Goal: Information Seeking & Learning: Learn about a topic

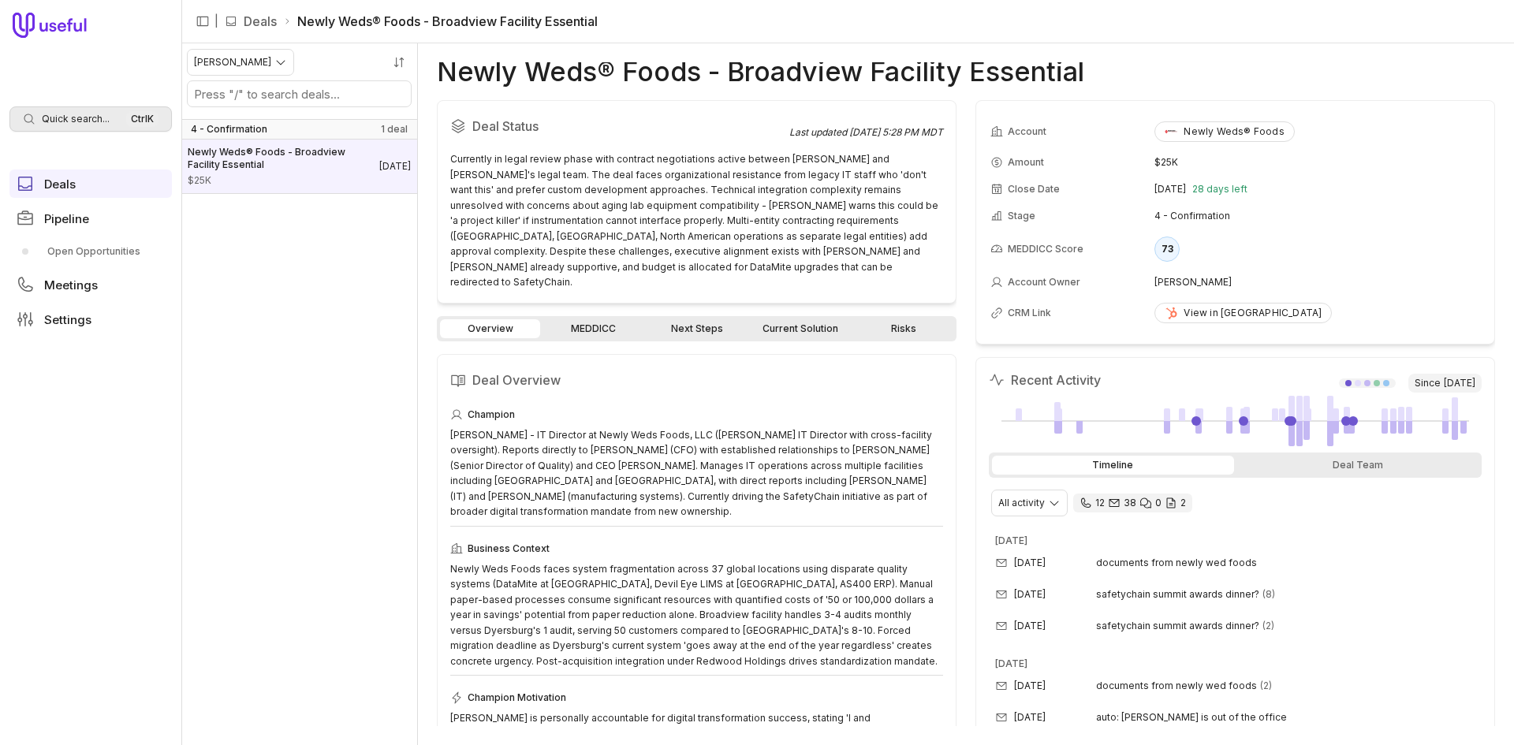
click at [105, 120] on span "Quick search..." at bounding box center [76, 119] width 68 height 13
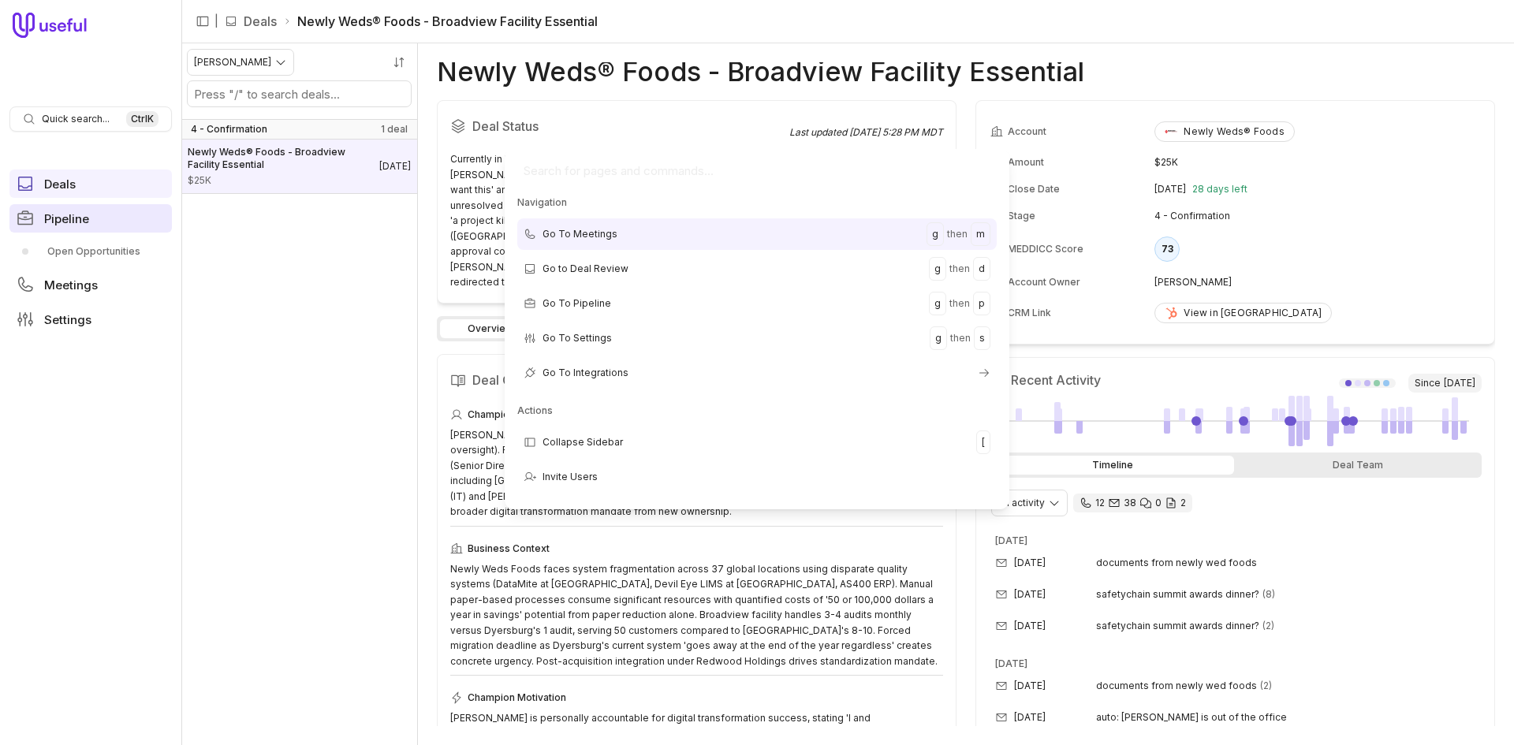
click at [54, 220] on html "Quick search... Ctrl K Deals Pipeline Open Opportunities Meetings Settings | De…" at bounding box center [757, 372] width 1514 height 745
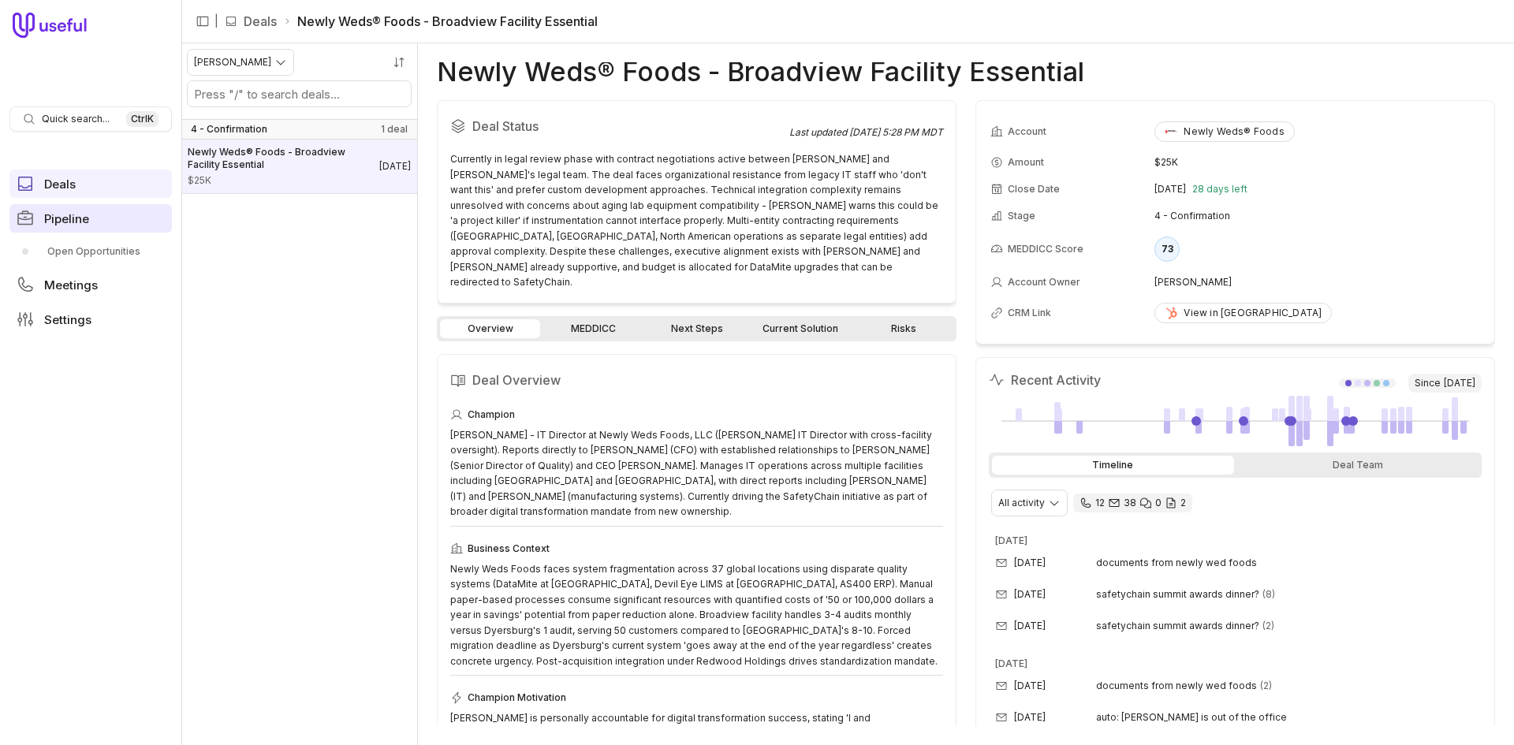
click at [57, 229] on link "Pipeline" at bounding box center [90, 218] width 162 height 28
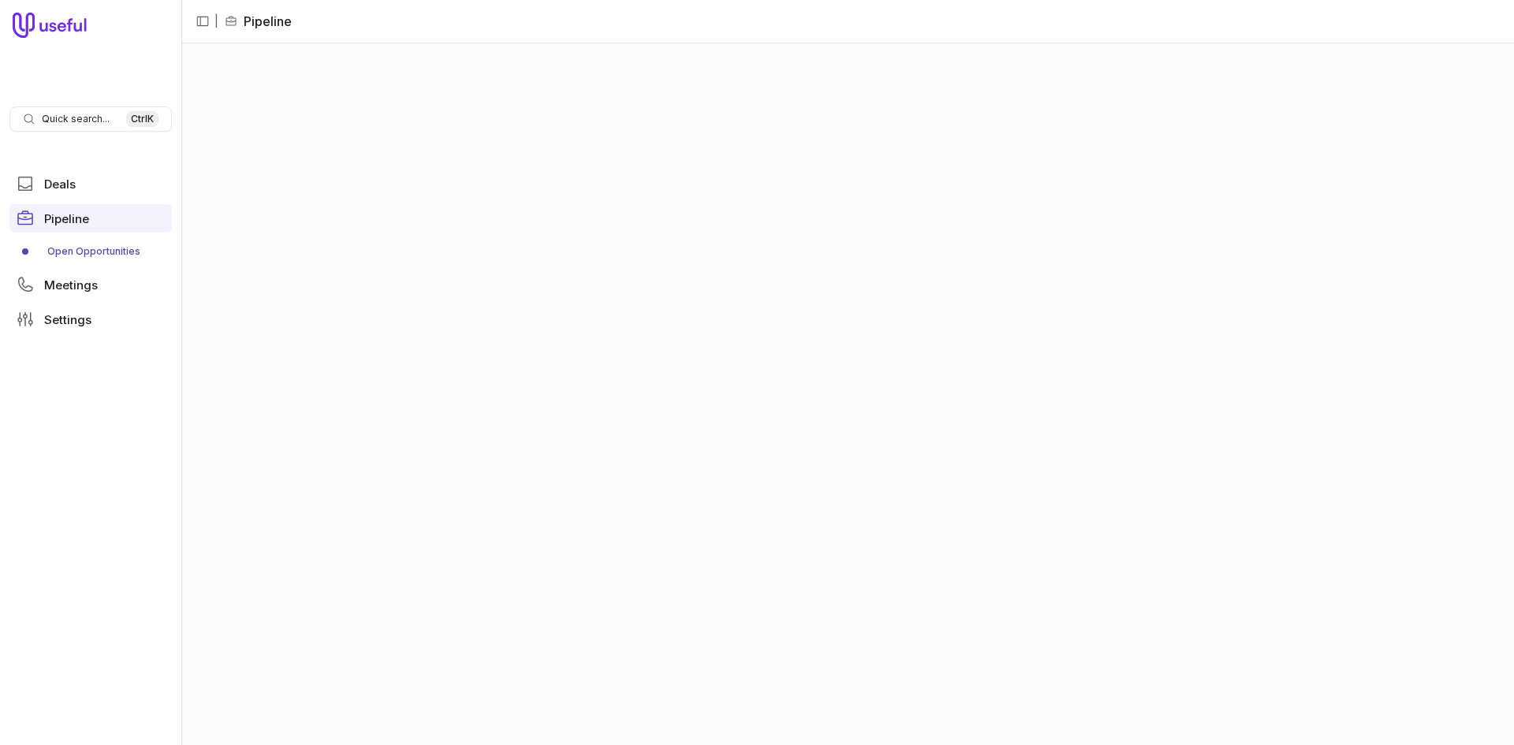
click at [105, 261] on link "Open Opportunities" at bounding box center [90, 251] width 162 height 25
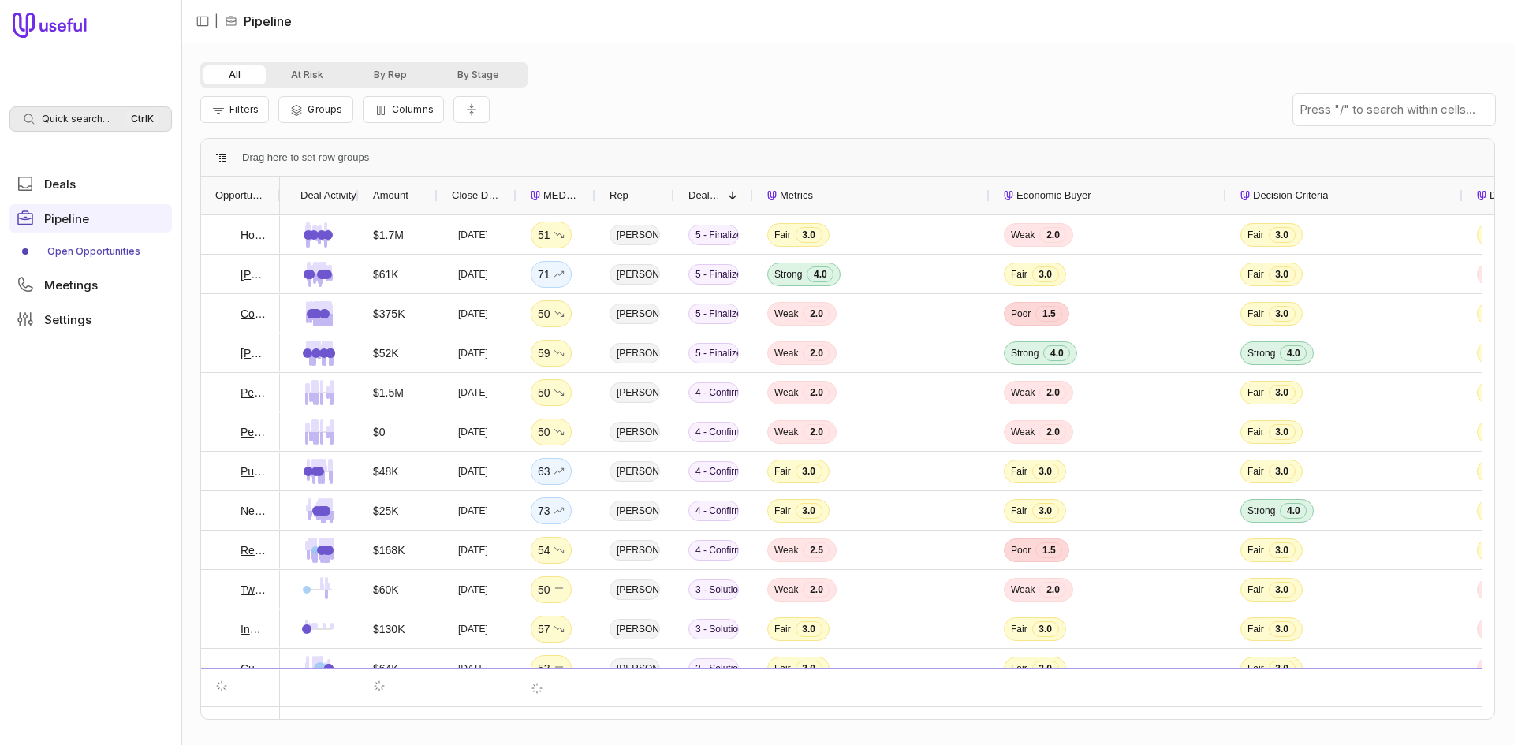
click at [77, 127] on div "Quick search... Ctrl K" at bounding box center [90, 118] width 162 height 25
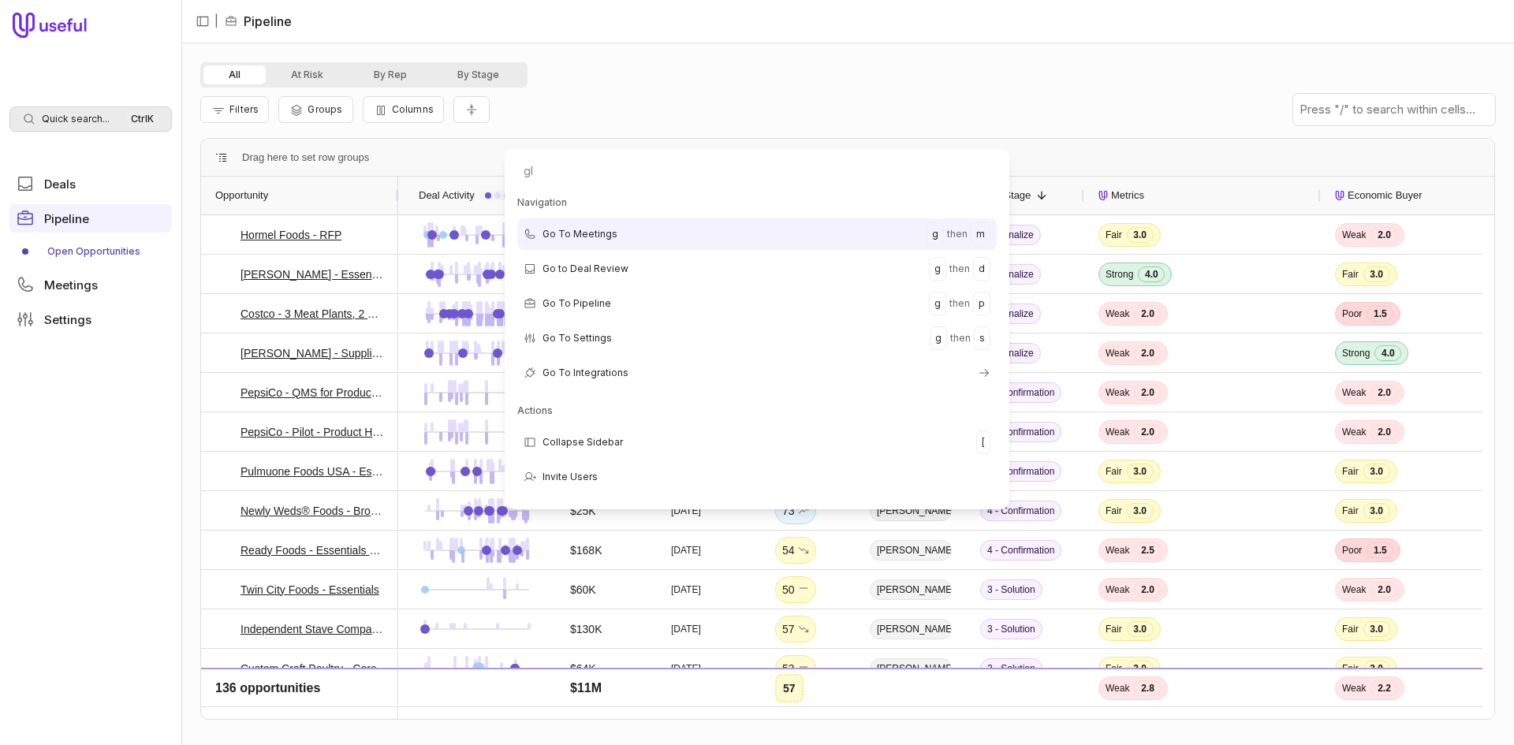
type input "glk"
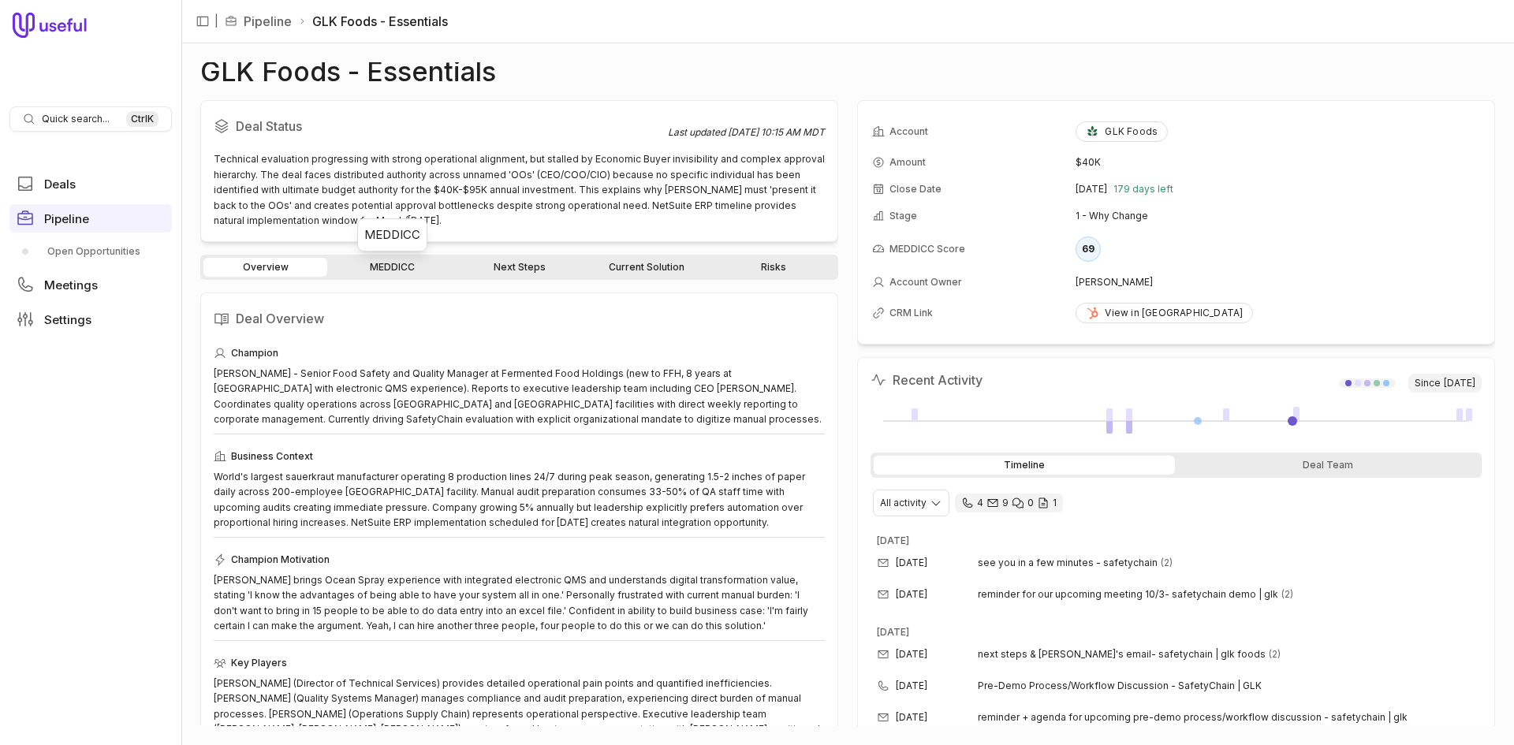
click at [414, 271] on link "MEDDICC" at bounding box center [392, 267] width 124 height 19
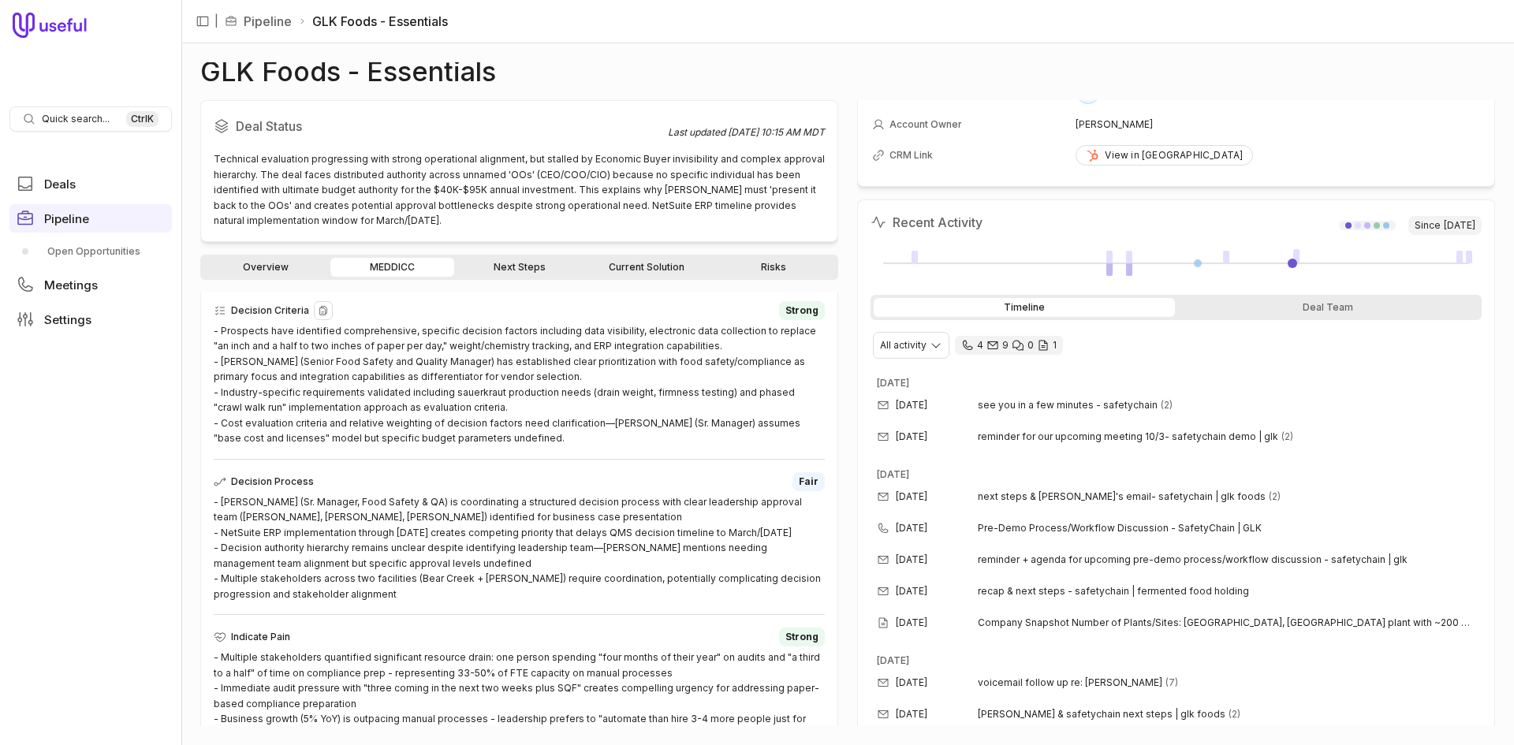
scroll to position [552, 0]
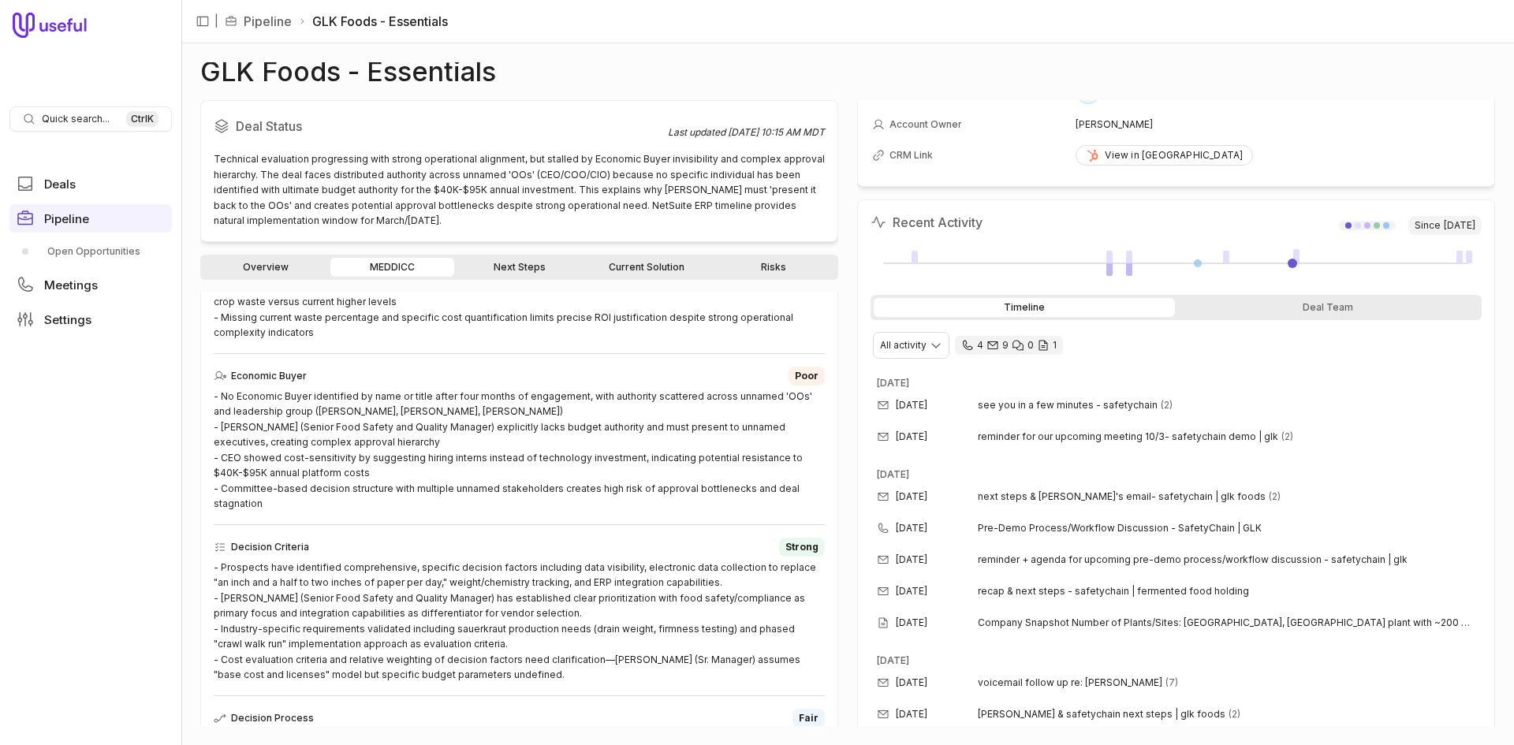
click at [262, 266] on link "Overview" at bounding box center [265, 267] width 124 height 19
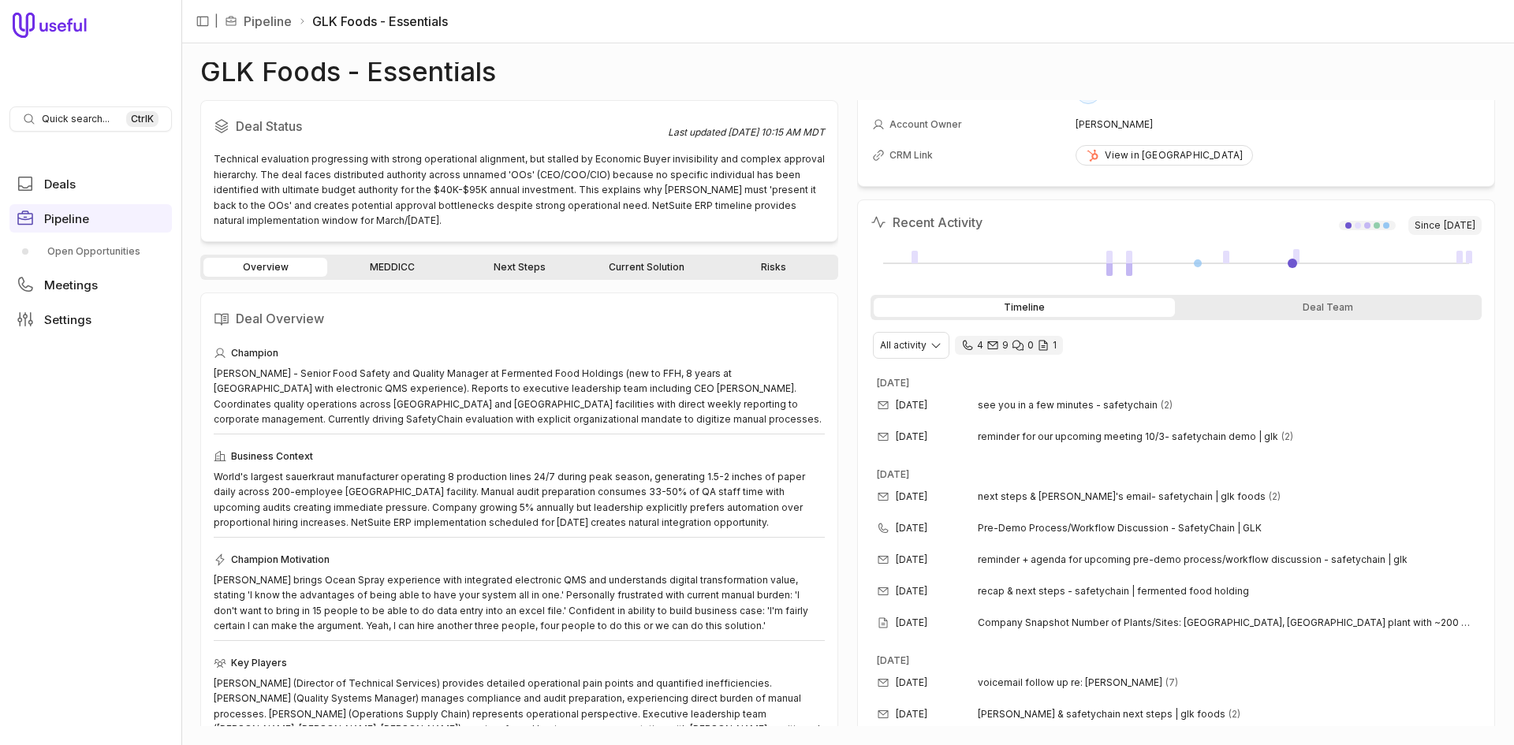
click at [713, 266] on link "Risks" at bounding box center [773, 267] width 124 height 19
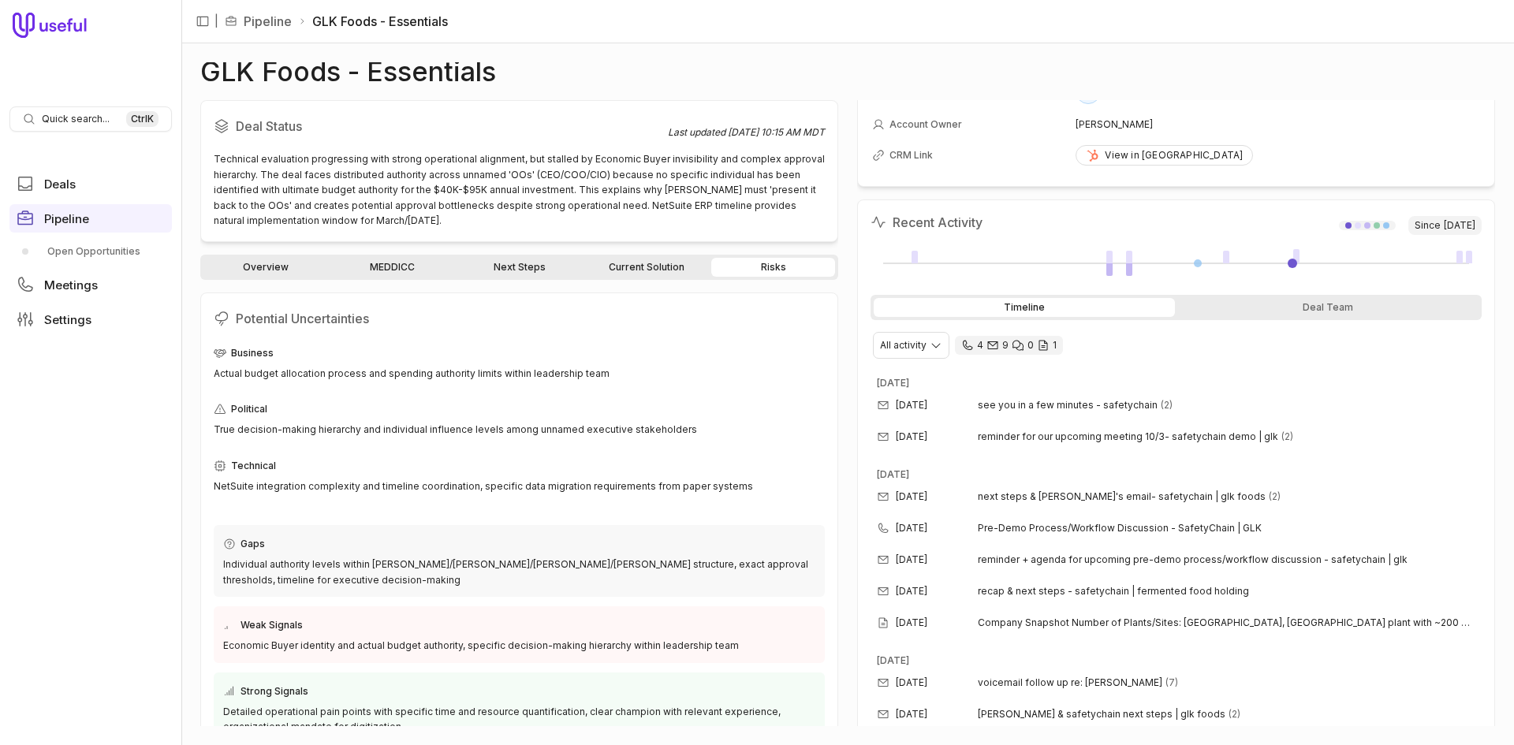
click at [685, 272] on link "Current Solution" at bounding box center [646, 267] width 124 height 19
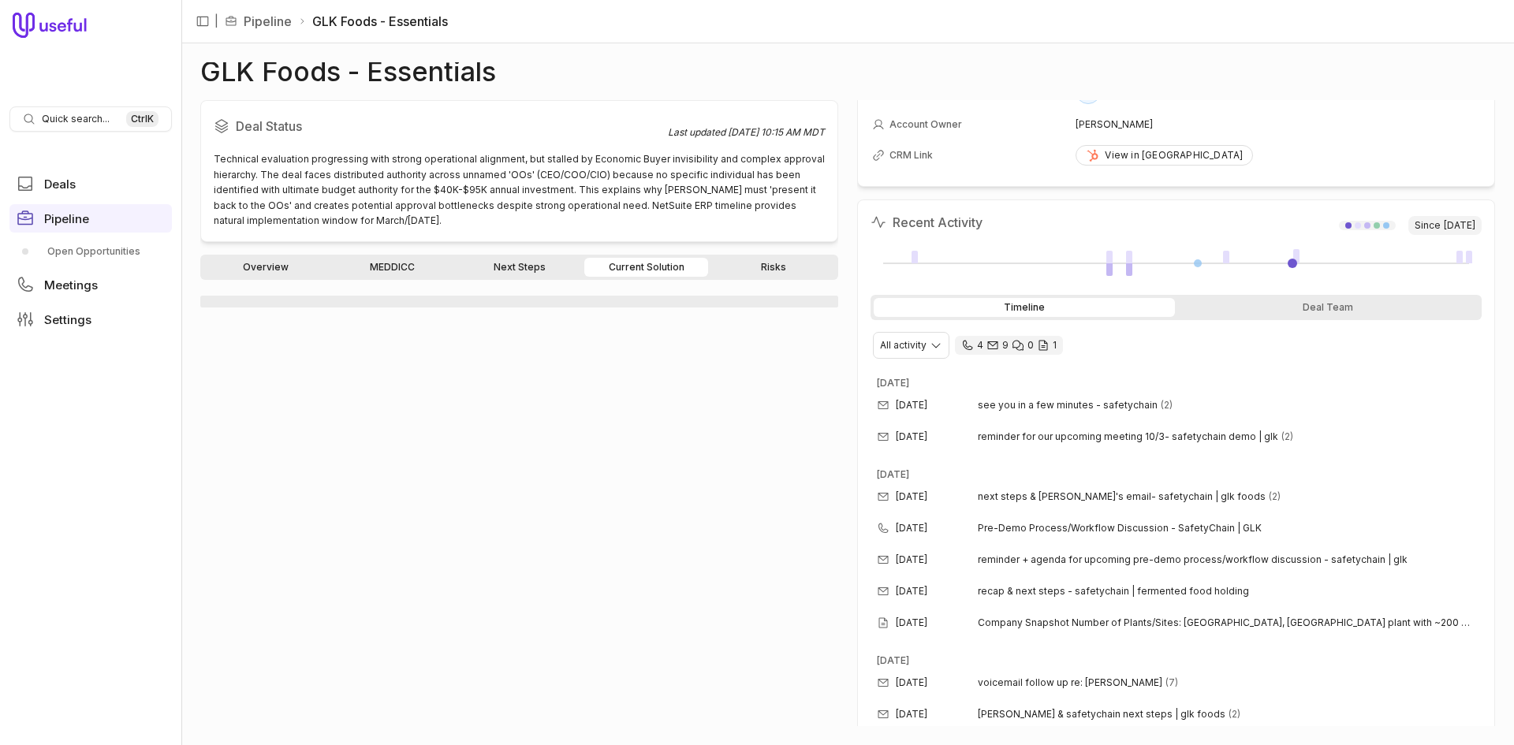
click at [742, 269] on link "Risks" at bounding box center [773, 267] width 124 height 19
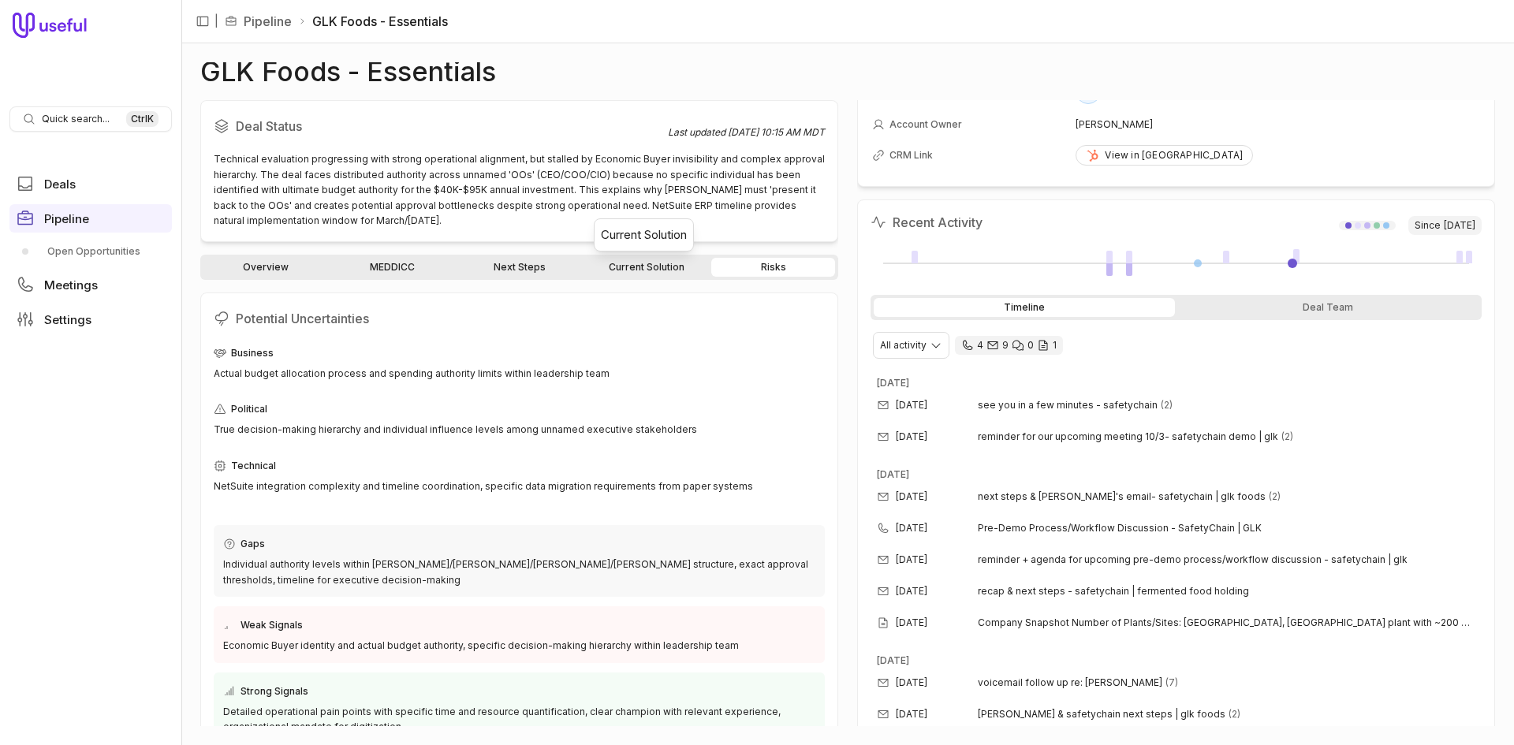
click at [469, 272] on link "Next Steps" at bounding box center [519, 267] width 124 height 19
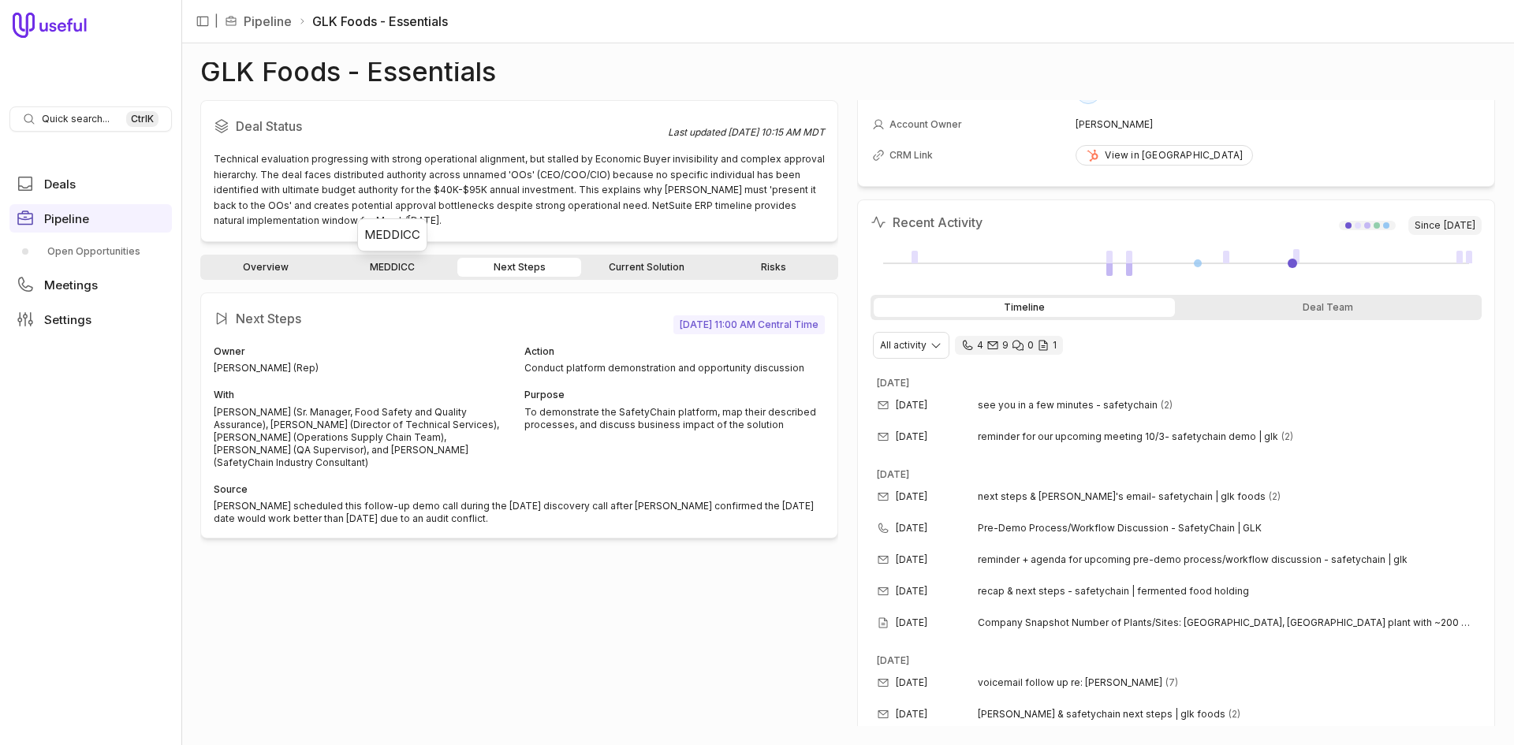
drag, startPoint x: 356, startPoint y: 270, endPoint x: 310, endPoint y: 272, distance: 45.8
click at [355, 270] on link "MEDDICC" at bounding box center [392, 267] width 124 height 19
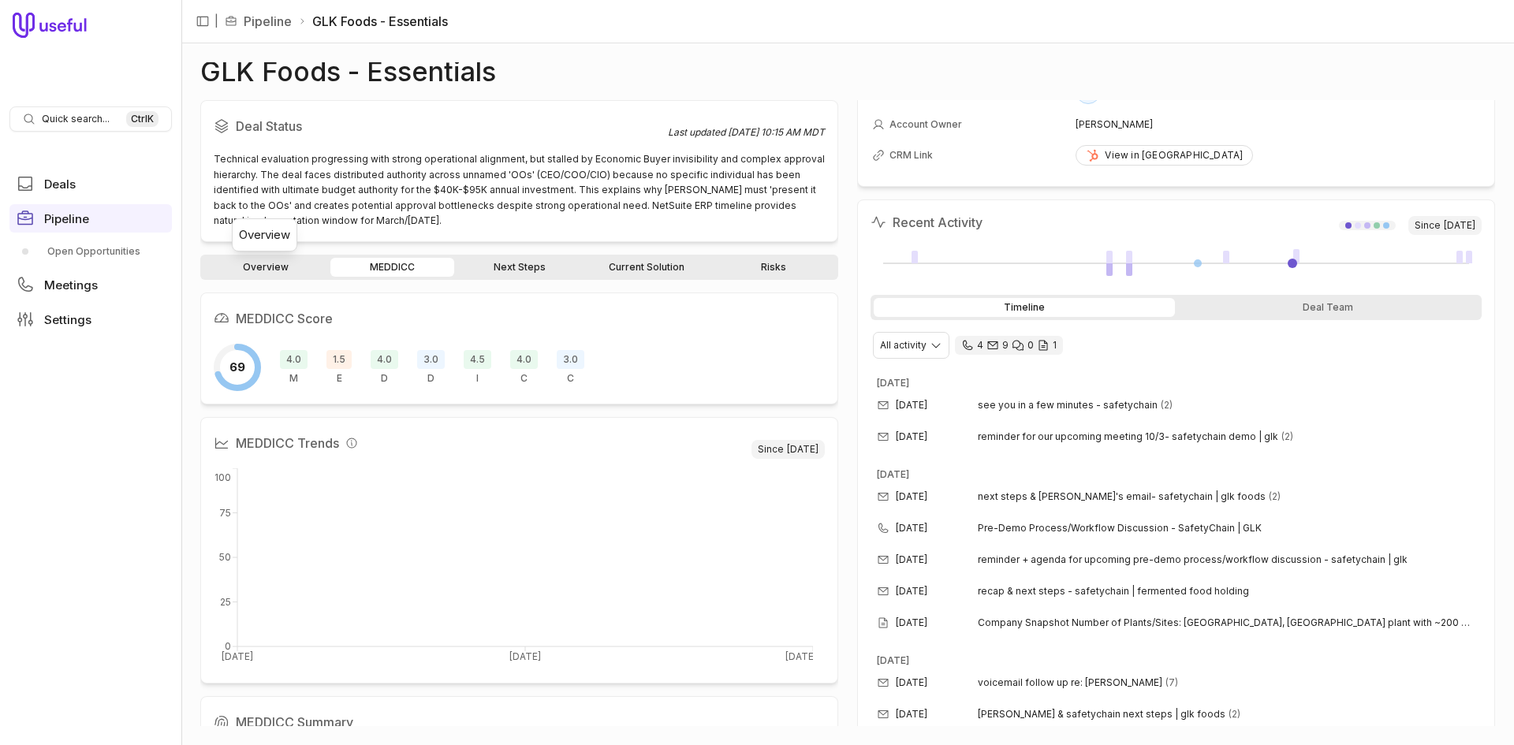
click at [307, 272] on link "Overview" at bounding box center [265, 267] width 124 height 19
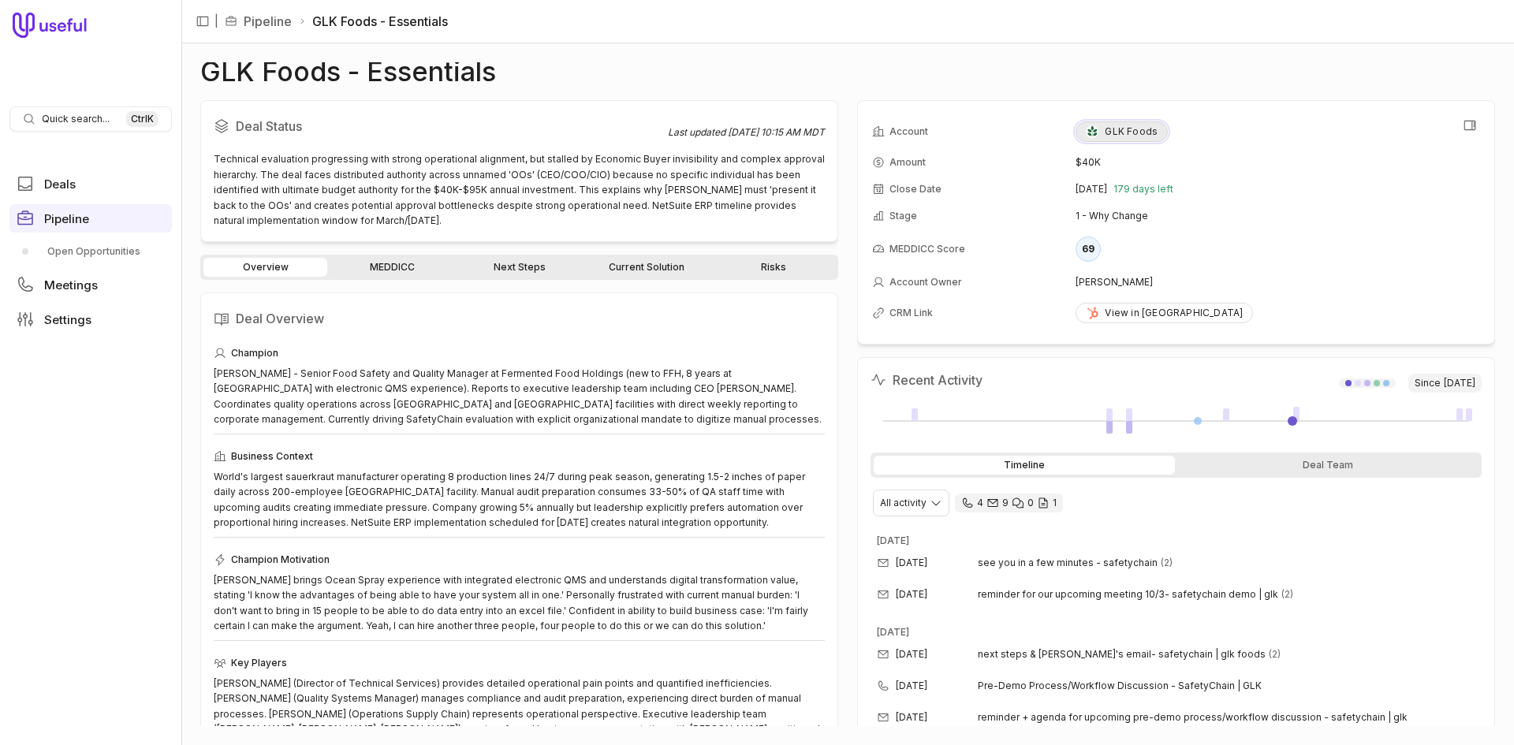
click at [1127, 132] on div "GLK Foods" at bounding box center [1122, 131] width 72 height 13
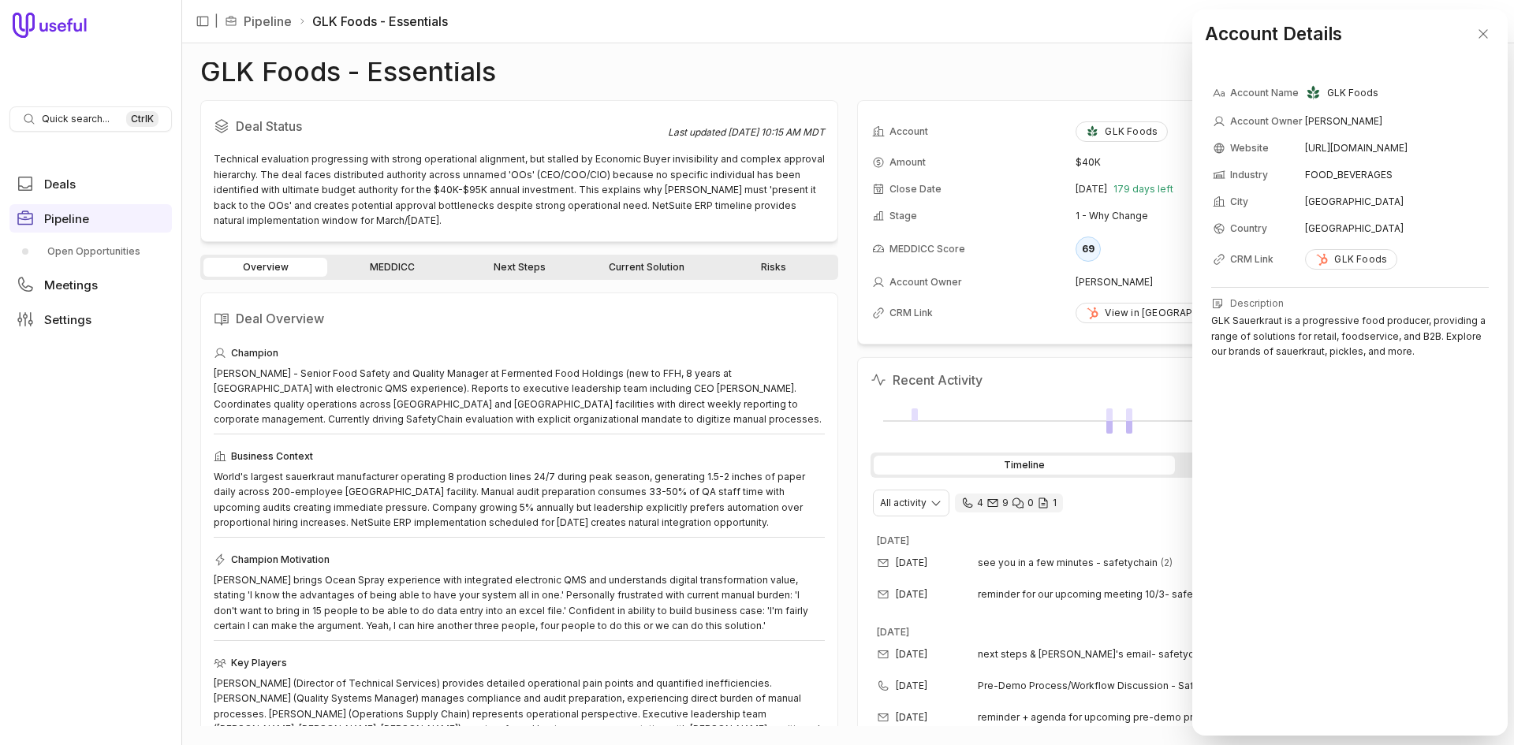
click at [1362, 93] on span "GLK Foods" at bounding box center [1352, 93] width 51 height 13
click at [1361, 93] on span "GLK Foods" at bounding box center [1352, 93] width 51 height 13
click at [1369, 148] on link "[URL][DOMAIN_NAME]" at bounding box center [1356, 148] width 102 height 12
click at [1489, 28] on icon "Close" at bounding box center [1483, 34] width 14 height 14
